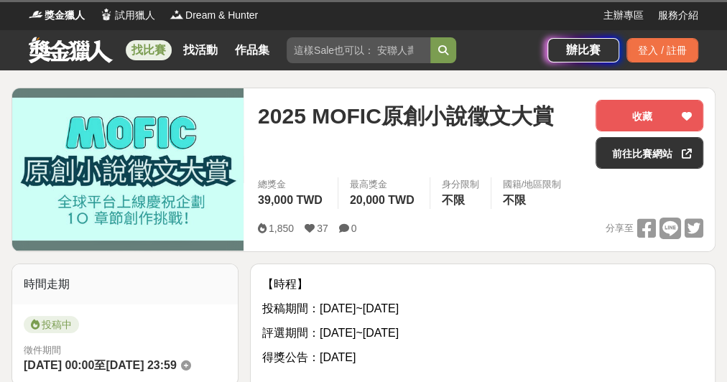
click at [84, 55] on link at bounding box center [70, 49] width 87 height 27
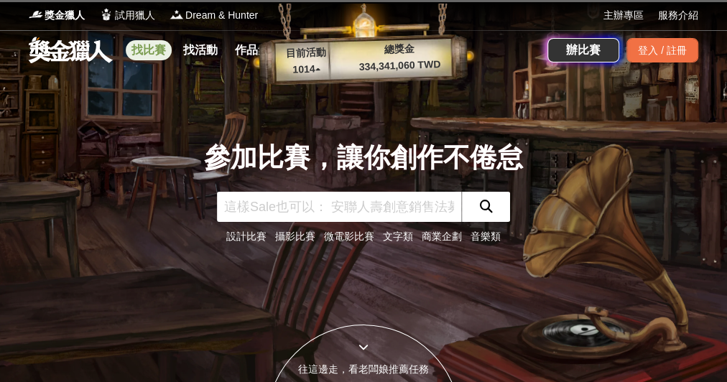
click at [169, 54] on link "找比賽" at bounding box center [149, 50] width 46 height 20
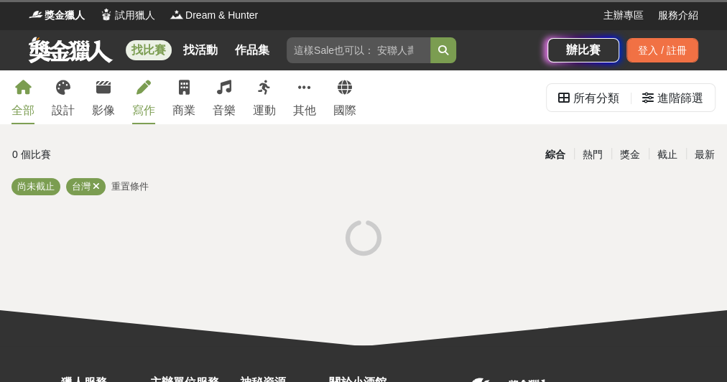
click at [148, 95] on icon at bounding box center [143, 87] width 14 height 14
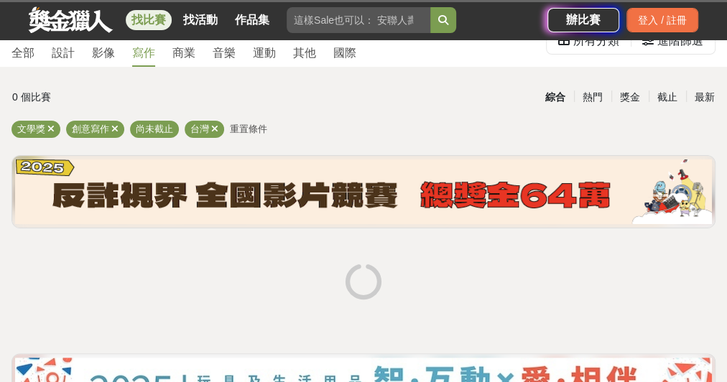
scroll to position [172, 0]
